Goal: Information Seeking & Learning: Learn about a topic

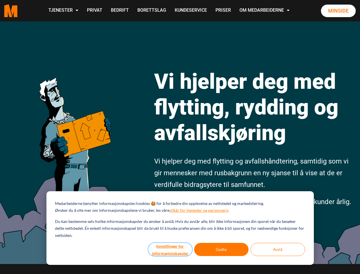
click at [171, 249] on button "Innstillinger for informasjonskapsler" at bounding box center [170, 249] width 44 height 13
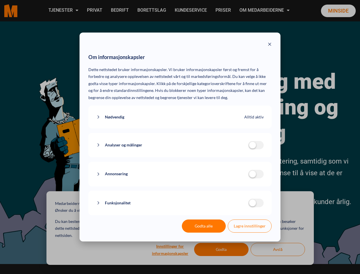
click at [222, 249] on div "Om informasjonskapsler Dette nettstedet bruker informasjonskapsler. Vi bruker i…" at bounding box center [180, 137] width 360 height 274
click at [278, 249] on div "Om informasjonskapsler Dette nettstedet bruker informasjonskapsler. Vi bruker i…" at bounding box center [180, 137] width 360 height 274
click at [63, 11] on div "Om informasjonskapsler Dette nettstedet bruker informasjonskapsler. Vi bruker i…" at bounding box center [180, 137] width 360 height 274
click at [265, 11] on div "Om informasjonskapsler Dette nettstedet bruker informasjonskapsler. Vi bruker i…" at bounding box center [180, 137] width 360 height 274
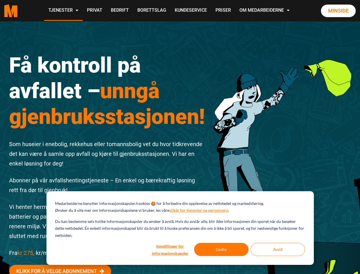
click at [180, 137] on div "Få kontroll på avfallet – unngå gjenbruksstasjonen! Som huseier i enebolig, rek…" at bounding box center [107, 178] width 205 height 279
click at [171, 249] on button "Innstillinger for informasjonskapsler" at bounding box center [170, 249] width 44 height 13
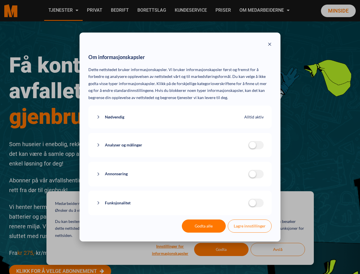
click at [222, 249] on div "Om informasjonskapsler Dette nettstedet bruker informasjonskapsler. Vi bruker i…" at bounding box center [180, 137] width 360 height 274
click at [278, 249] on div "Om informasjonskapsler Dette nettstedet bruker informasjonskapsler. Vi bruker i…" at bounding box center [180, 137] width 360 height 274
click at [63, 11] on div "Om informasjonskapsler Dette nettstedet bruker informasjonskapsler. Vi bruker i…" at bounding box center [180, 137] width 360 height 274
click at [265, 11] on div "Om informasjonskapsler Dette nettstedet bruker informasjonskapsler. Vi bruker i…" at bounding box center [180, 137] width 360 height 274
